Goal: Check status: Check status

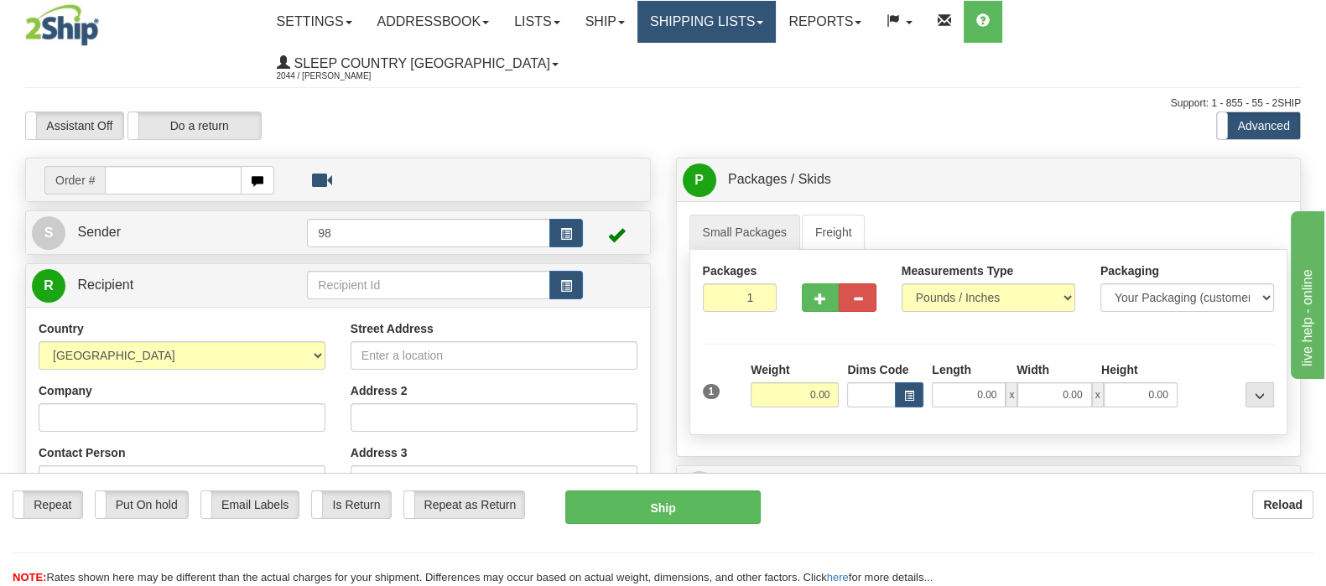
click at [776, 26] on link "Shipping lists" at bounding box center [706, 22] width 138 height 42
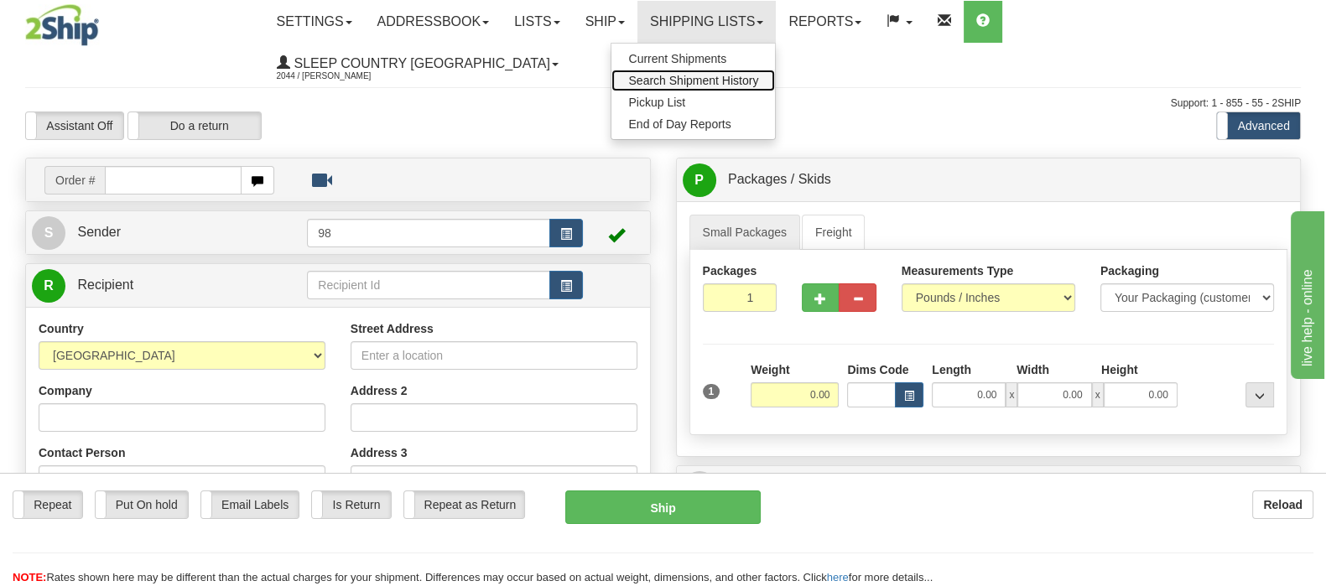
drag, startPoint x: 774, startPoint y: 77, endPoint x: 764, endPoint y: 100, distance: 24.8
click at [758, 77] on span "Search Shipment History" at bounding box center [693, 80] width 130 height 13
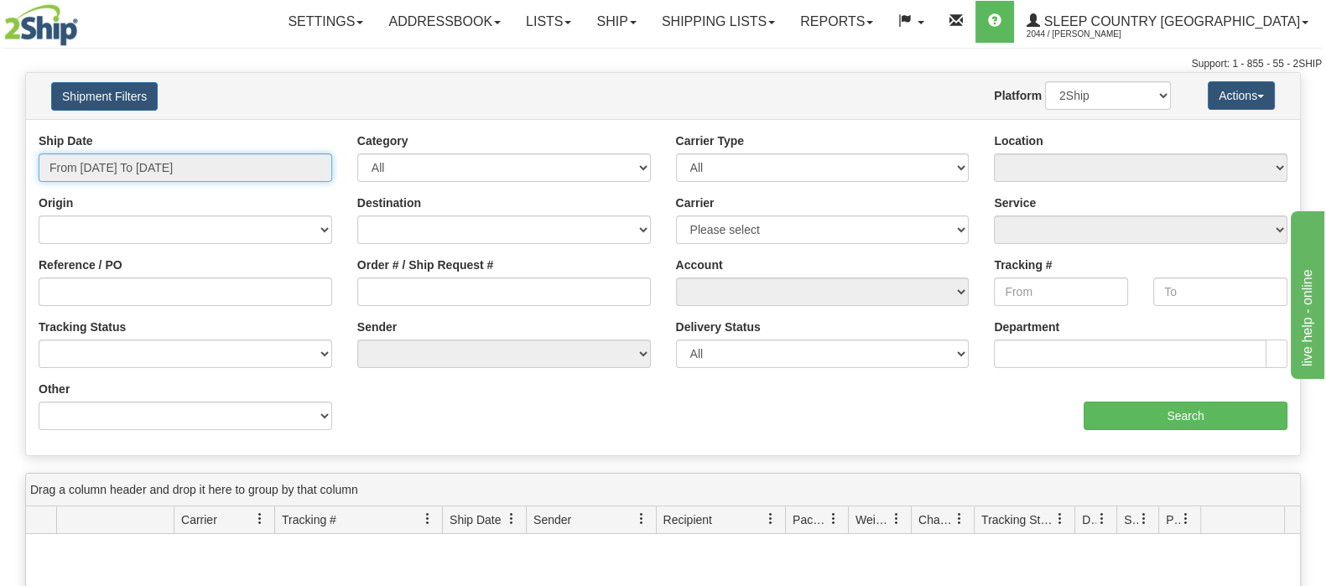
click at [113, 162] on input "From [DATE] To [DATE]" at bounding box center [185, 167] width 293 height 29
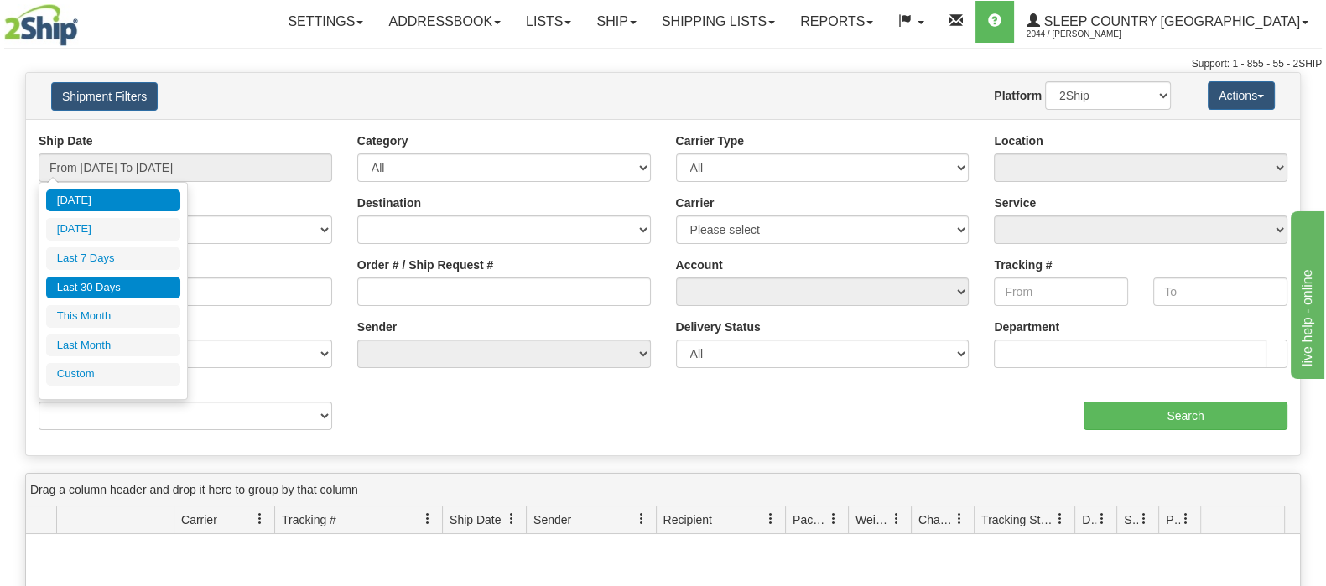
drag, startPoint x: 116, startPoint y: 286, endPoint x: 174, endPoint y: 287, distance: 58.7
click at [117, 287] on li "Last 30 Days" at bounding box center [113, 288] width 134 height 23
type input "From 08/19/2025 To 09/17/2025"
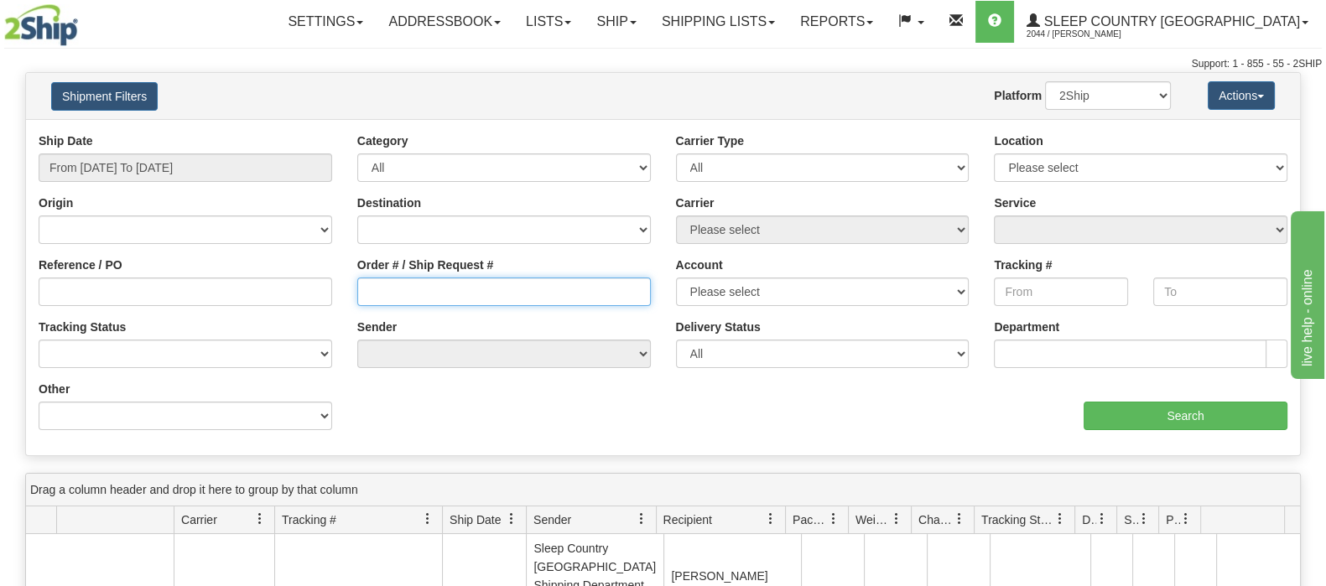
click at [453, 291] on input "Order # / Ship Request #" at bounding box center [503, 292] width 293 height 29
paste input "9002I092270"
type input "9002I092270"
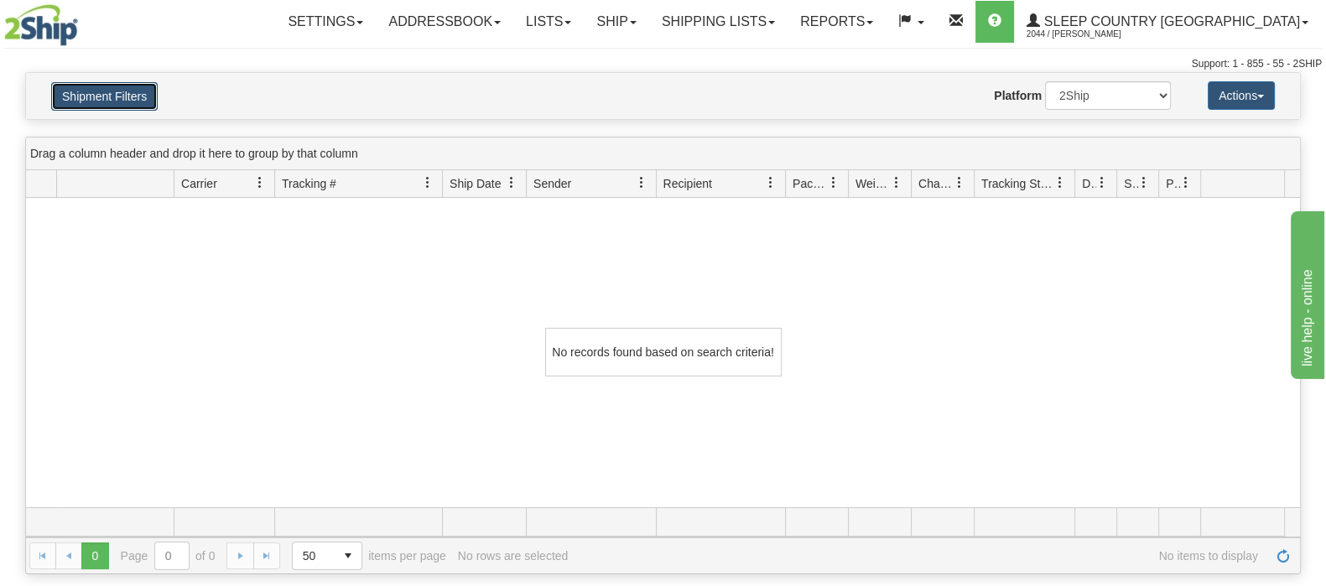
click at [134, 84] on button "Shipment Filters" at bounding box center [104, 96] width 106 height 29
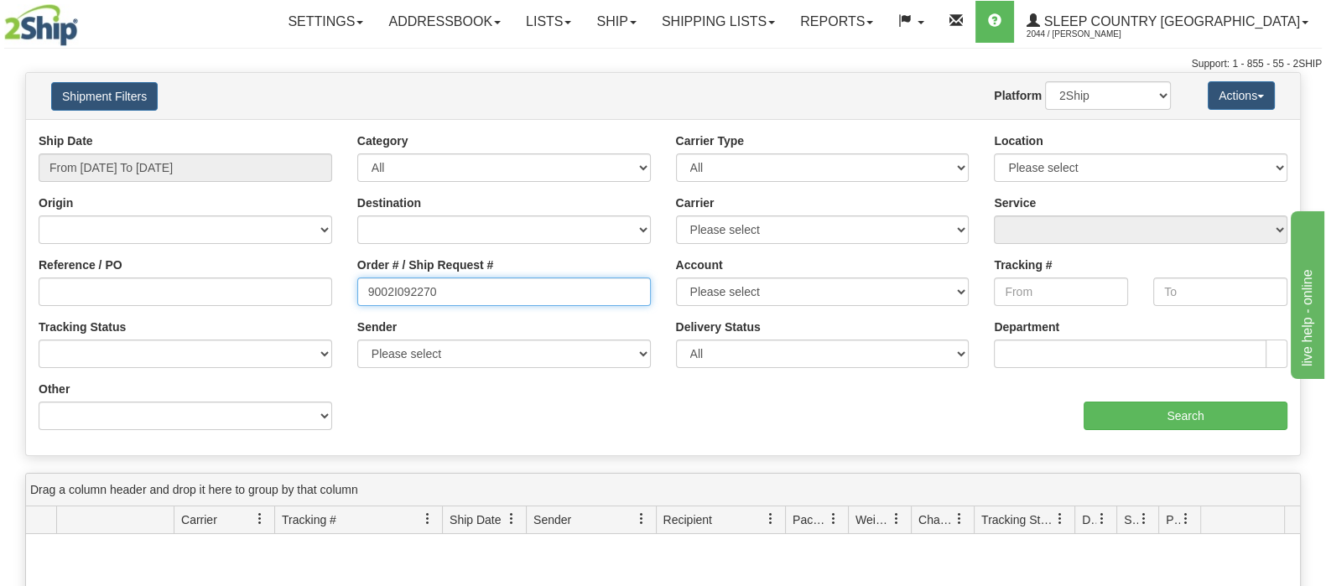
drag, startPoint x: 401, startPoint y: 283, endPoint x: 285, endPoint y: 278, distance: 115.9
click at [286, 132] on div "Reference / PO Order # / Ship Request # 9002I092270 Account Please select Canad…" at bounding box center [663, 132] width 1274 height 0
